Goal: Task Accomplishment & Management: Manage account settings

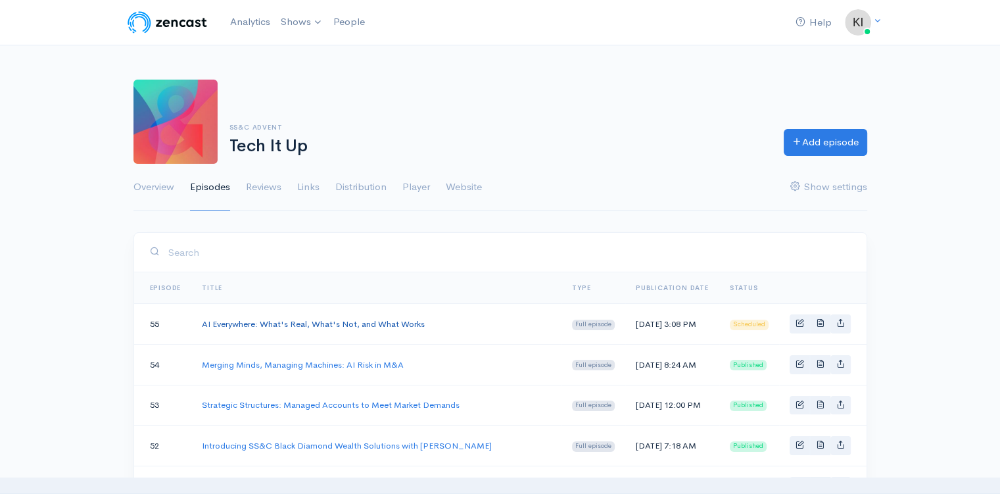
click at [354, 328] on link "AI Everywhere: What's Real, What's Not, and What Works" at bounding box center [313, 323] width 223 height 11
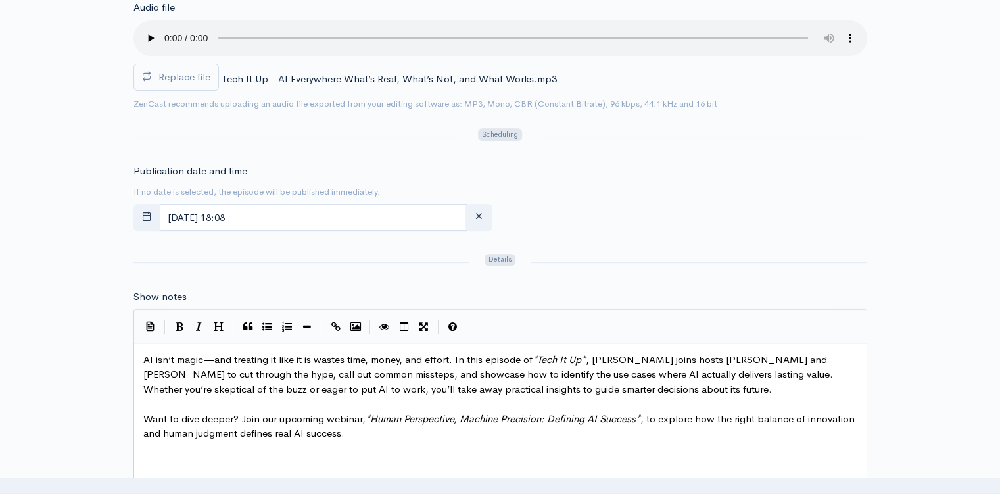
scroll to position [592, 0]
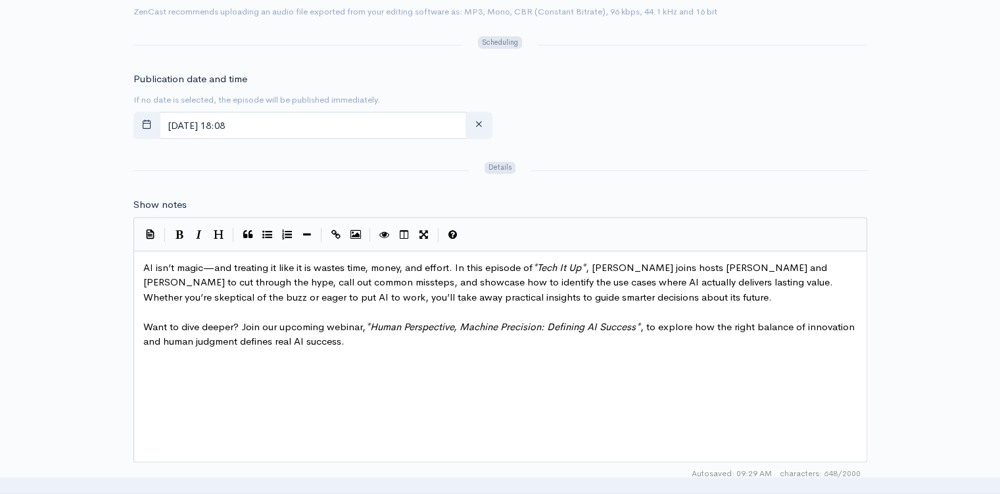
click at [388, 315] on pre "​" at bounding box center [505, 311] width 729 height 15
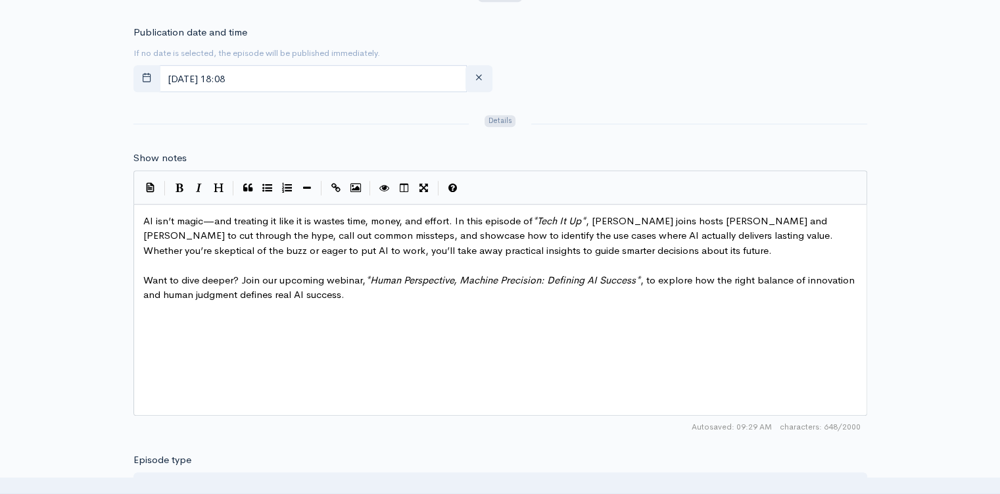
scroll to position [657, 0]
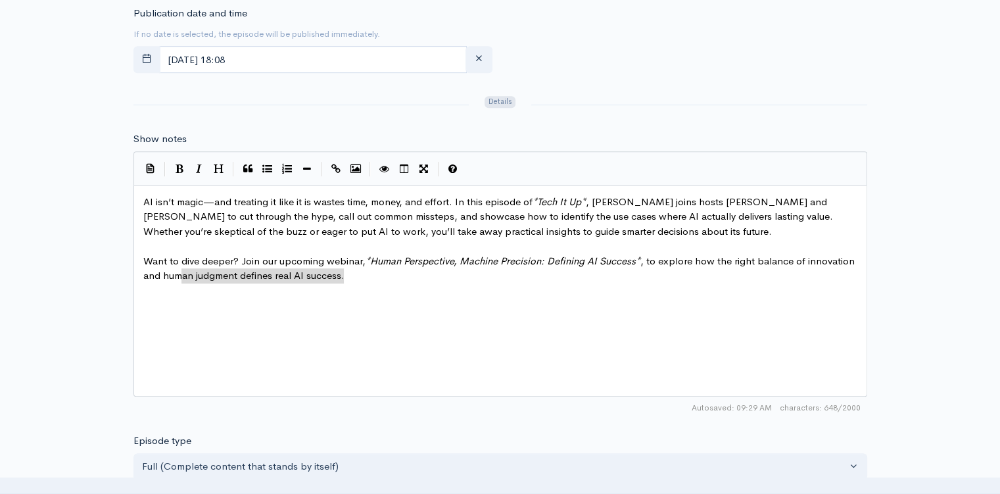
type textarea "Want to dive deeper? Join our upcoming webinar, *Human Perspective, Machine Pre…"
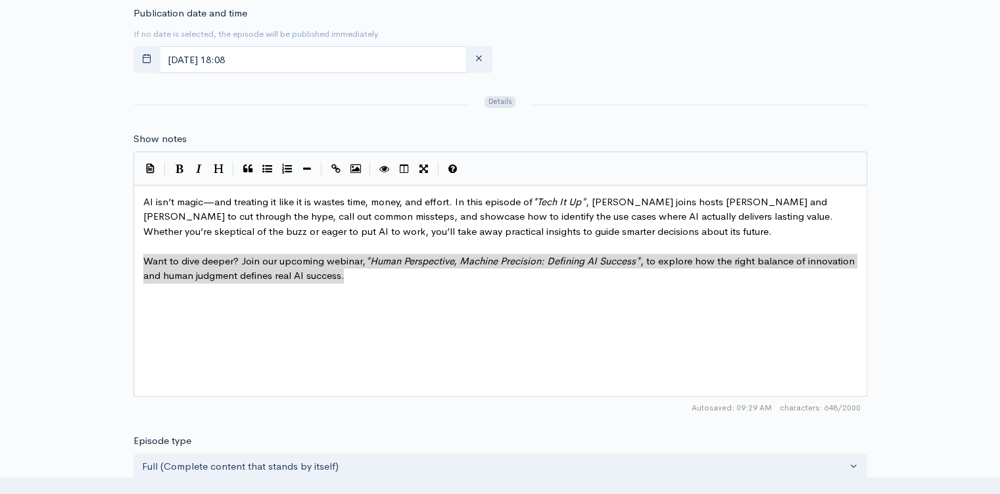
drag, startPoint x: 379, startPoint y: 291, endPoint x: 135, endPoint y: 263, distance: 245.5
click at [135, 263] on div "Want to dive deeper? Join our upcoming webinar, *Human Perspective, Machine Pre…" at bounding box center [500, 291] width 734 height 212
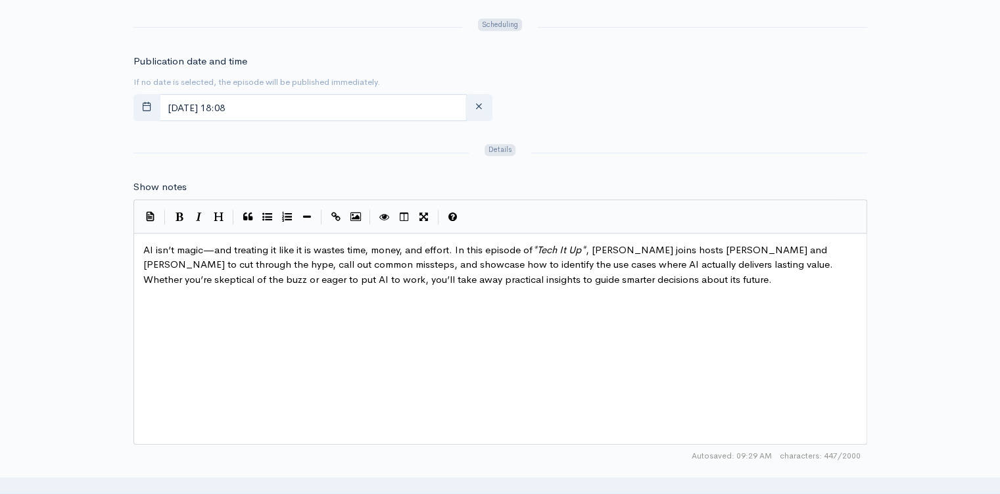
scroll to position [592, 0]
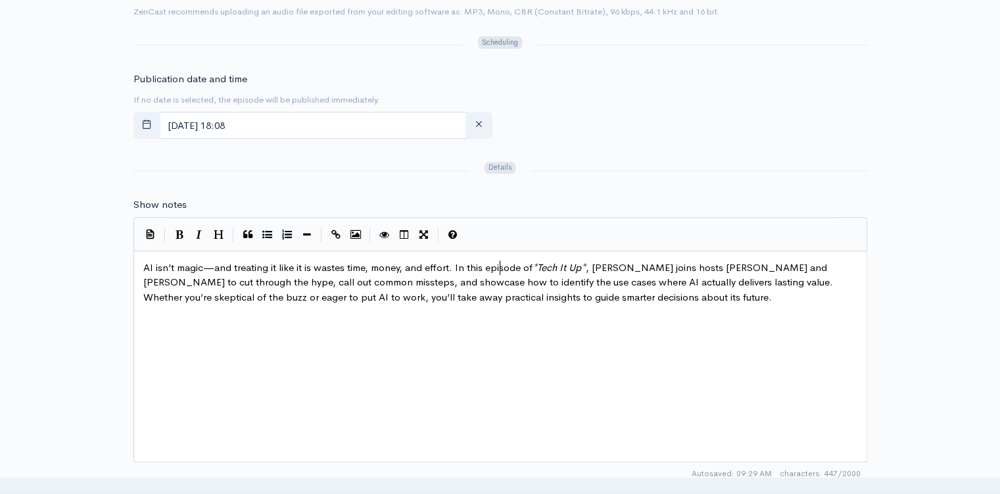
drag, startPoint x: 502, startPoint y: 262, endPoint x: 547, endPoint y: 262, distance: 45.4
click at [502, 262] on span "AI isn’t magic—and treating it like it is wastes time, money, and effort. In th…" at bounding box center [489, 282] width 692 height 42
click at [674, 264] on span "AI isn’t magic—and treating it like it is wastes time, money, and effort. In th…" at bounding box center [489, 282] width 692 height 42
drag, startPoint x: 727, startPoint y: 262, endPoint x: 738, endPoint y: 262, distance: 11.2
click at [727, 262] on span "AI isn’t magic—and treating it like it is wastes time, money, and effort. In th…" at bounding box center [489, 282] width 692 height 42
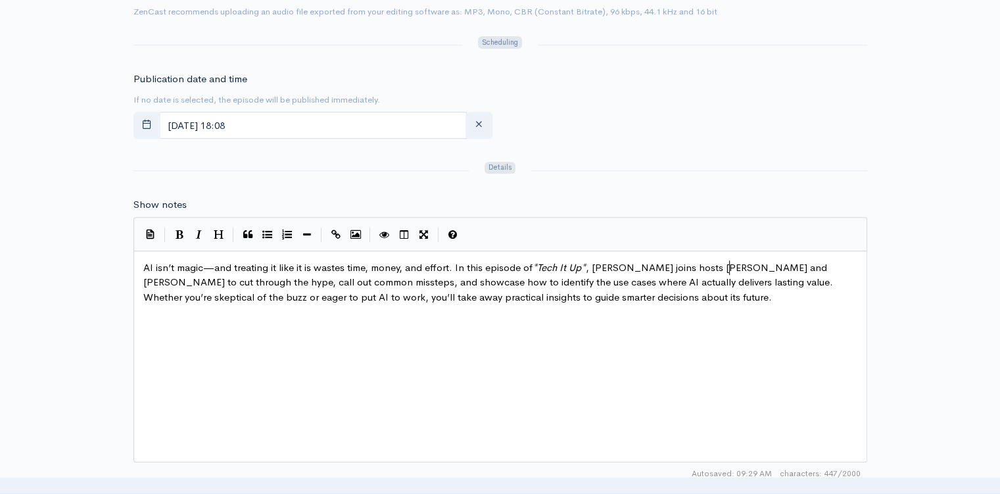
click at [406, 279] on span "AI isn’t magic—and treating it like it is wastes time, money, and effort. In th…" at bounding box center [489, 282] width 692 height 42
click at [500, 277] on span "AI isn’t magic—and treating it like it is wastes time, money, and effort. In th…" at bounding box center [489, 282] width 692 height 42
click at [573, 282] on span "AI isn’t magic—and treating it like it is wastes time, money, and effort. In th…" at bounding box center [489, 282] width 692 height 42
click at [605, 279] on span "AI isn’t magic—and treating it like it is wastes time, money, and effort. In th…" at bounding box center [489, 282] width 692 height 42
click at [669, 279] on span "AI isn’t magic—and treating it like it is wastes time, money, and effort. In th…" at bounding box center [489, 282] width 692 height 42
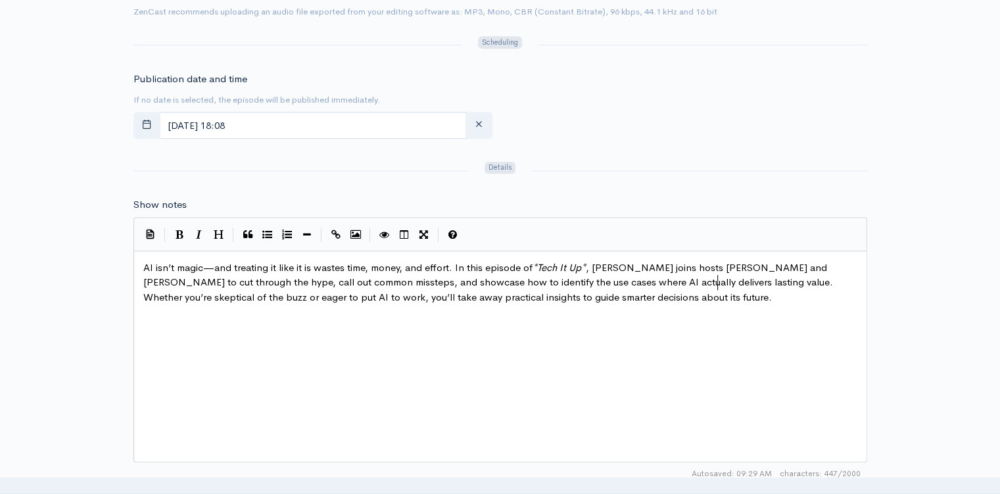
click at [718, 280] on span "AI isn’t magic—and treating it like it is wastes time, money, and effort. In th…" at bounding box center [489, 282] width 692 height 42
click at [781, 283] on span "AI isn’t magic—and treating it like it is wastes time, money, and effort. In th…" at bounding box center [489, 282] width 692 height 42
type textarea "AI isn’t magic—and treating it like it is wastes time, money, and effort. In th…"
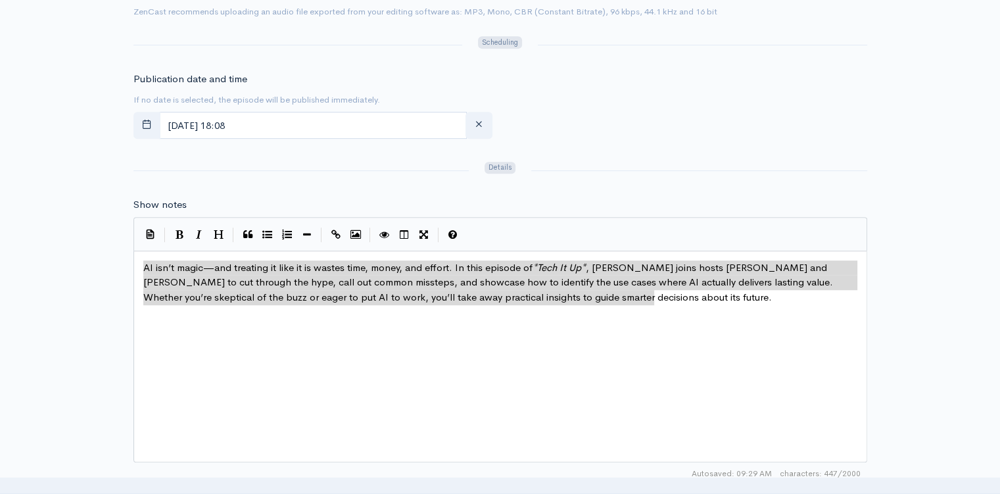
drag, startPoint x: 757, startPoint y: 302, endPoint x: 50, endPoint y: 249, distance: 709.3
click at [50, 249] on div "Title AI Everywhere: What's Real, What's Not, and What Works Your episode title…" at bounding box center [500, 249] width 1000 height 1219
